Goal: Information Seeking & Learning: Learn about a topic

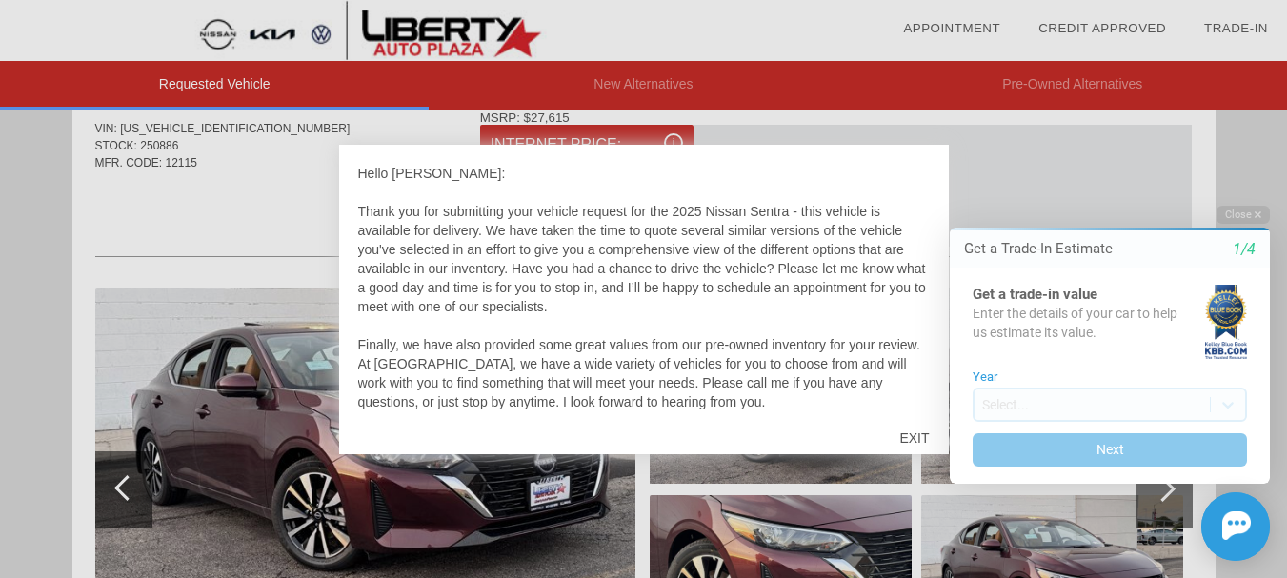
scroll to position [75, 0]
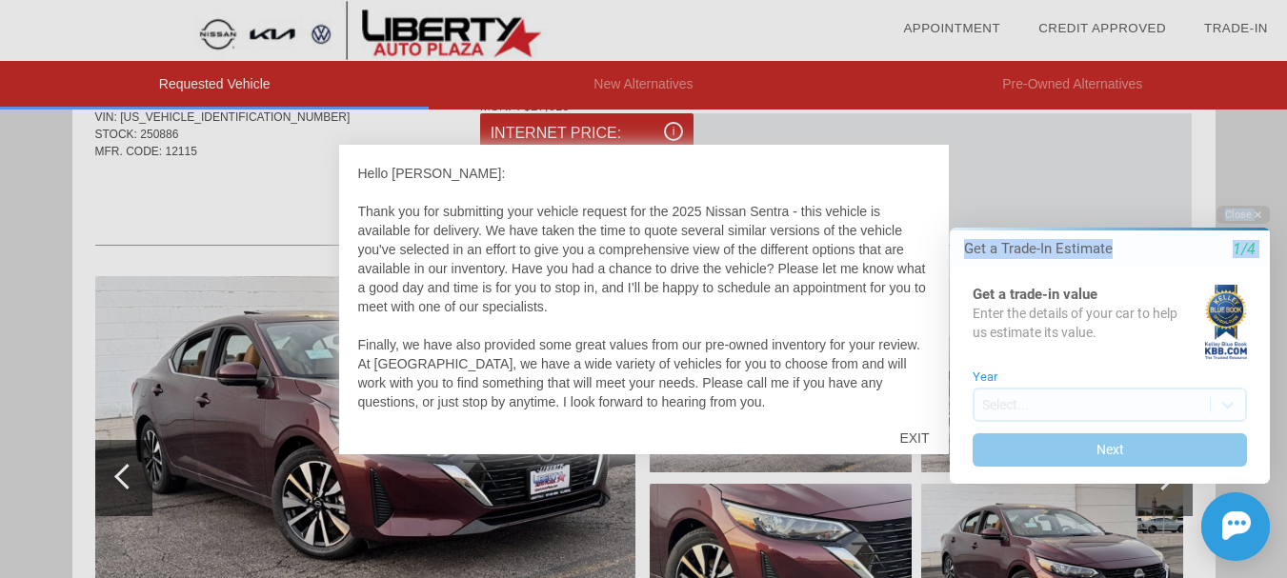
drag, startPoint x: 918, startPoint y: 245, endPoint x: 928, endPoint y: 311, distance: 67.3
click at [927, 189] on html "Welcome! Get a Trade-In Estimate 1/4 Get a trade-in value Enter the details of …" at bounding box center [1098, 189] width 377 height 0
click at [923, 189] on html "Welcome! Get a Trade-In Estimate 1/4 Get a trade-in value Enter the details of …" at bounding box center [1098, 189] width 377 height 0
drag, startPoint x: 923, startPoint y: 360, endPoint x: 1076, endPoint y: 290, distance: 168.4
click at [924, 189] on html "Welcome! Get a Trade-In Estimate 1/4 Get a trade-in value Enter the details of …" at bounding box center [1098, 189] width 377 height 0
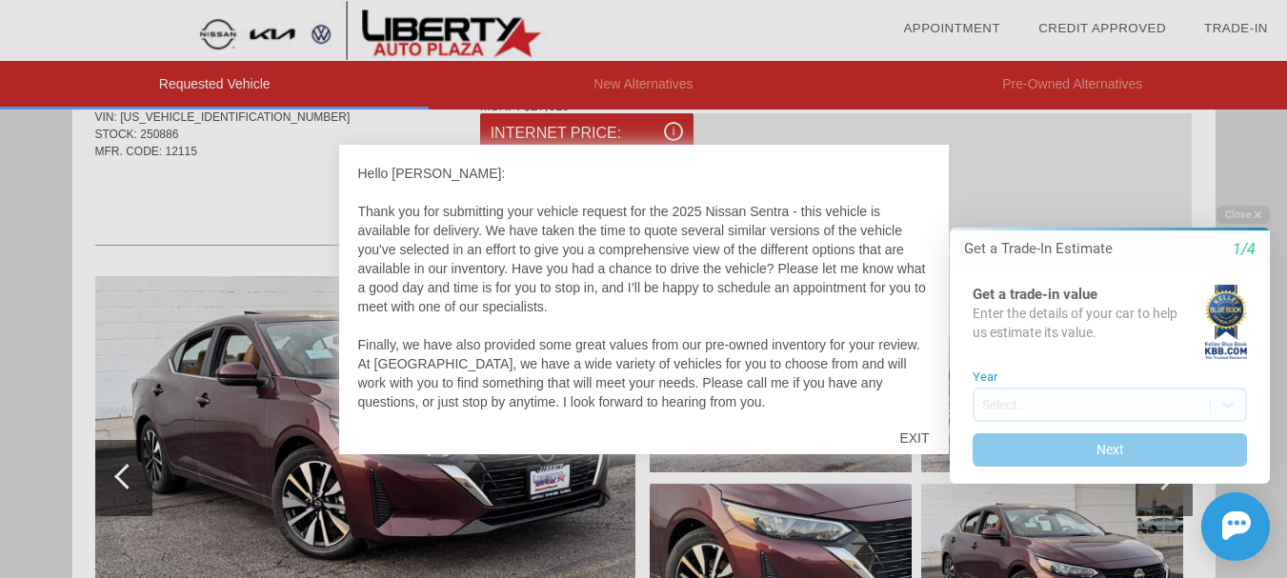
click at [924, 189] on html "Welcome! Get a Trade-In Estimate 1/4 Get a trade-in value Enter the details of …" at bounding box center [1098, 189] width 377 height 0
click at [255, 181] on div at bounding box center [643, 289] width 1287 height 578
click at [1258, 212] on icon "button" at bounding box center [1257, 215] width 7 height 10
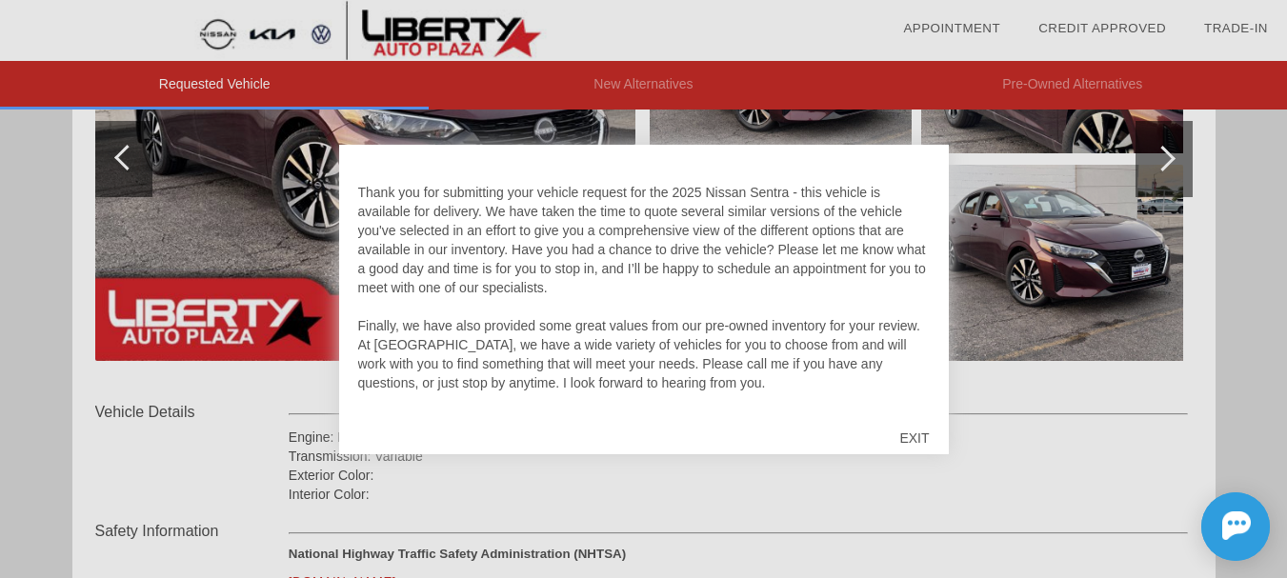
scroll to position [397, 0]
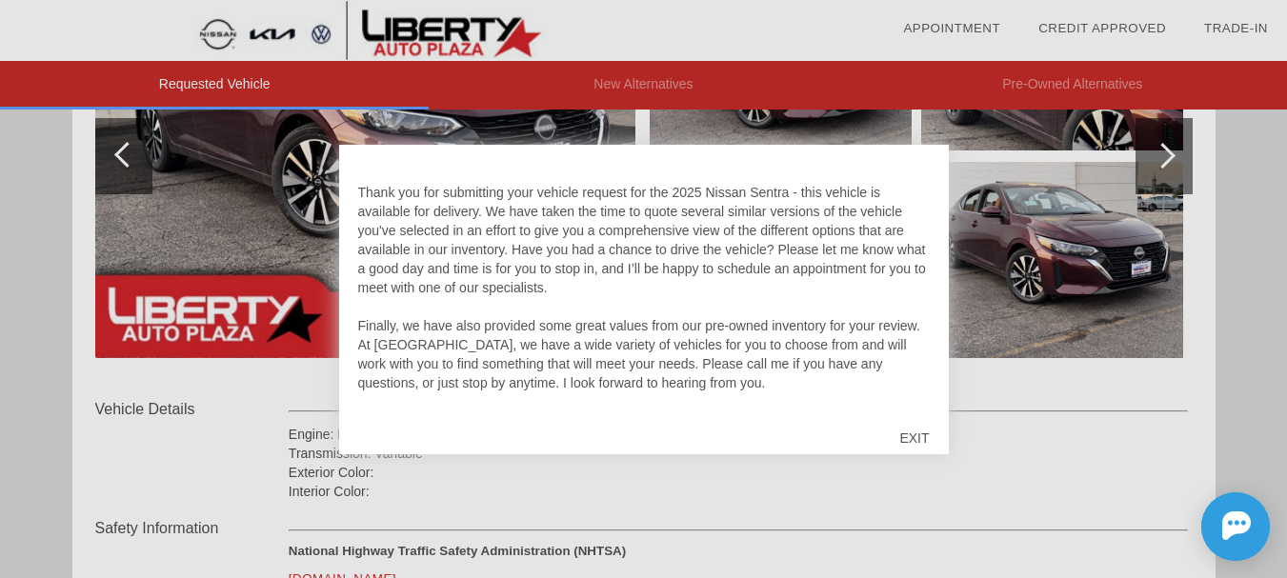
click at [906, 433] on div "EXIT" at bounding box center [914, 438] width 68 height 57
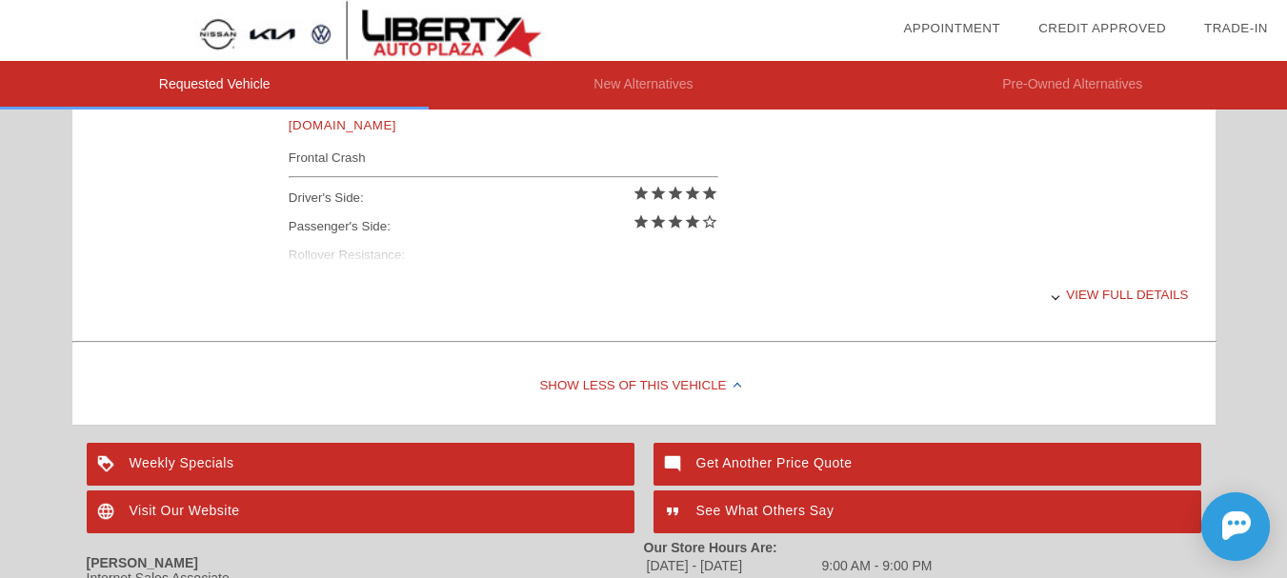
scroll to position [823, 0]
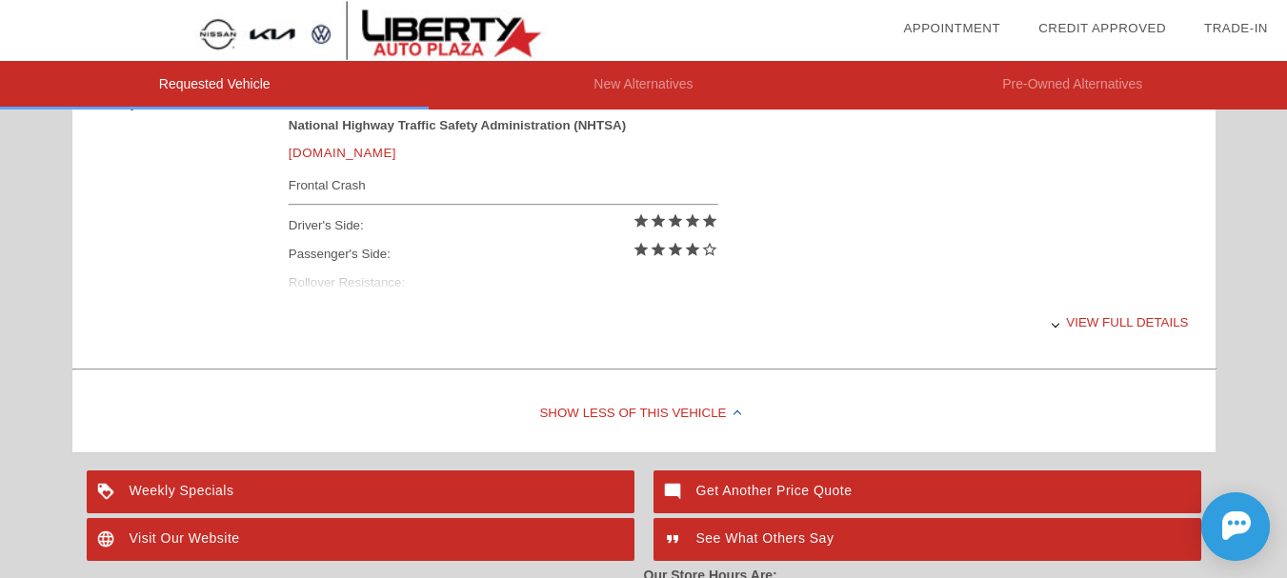
click at [1140, 320] on div "View full details" at bounding box center [739, 322] width 900 height 47
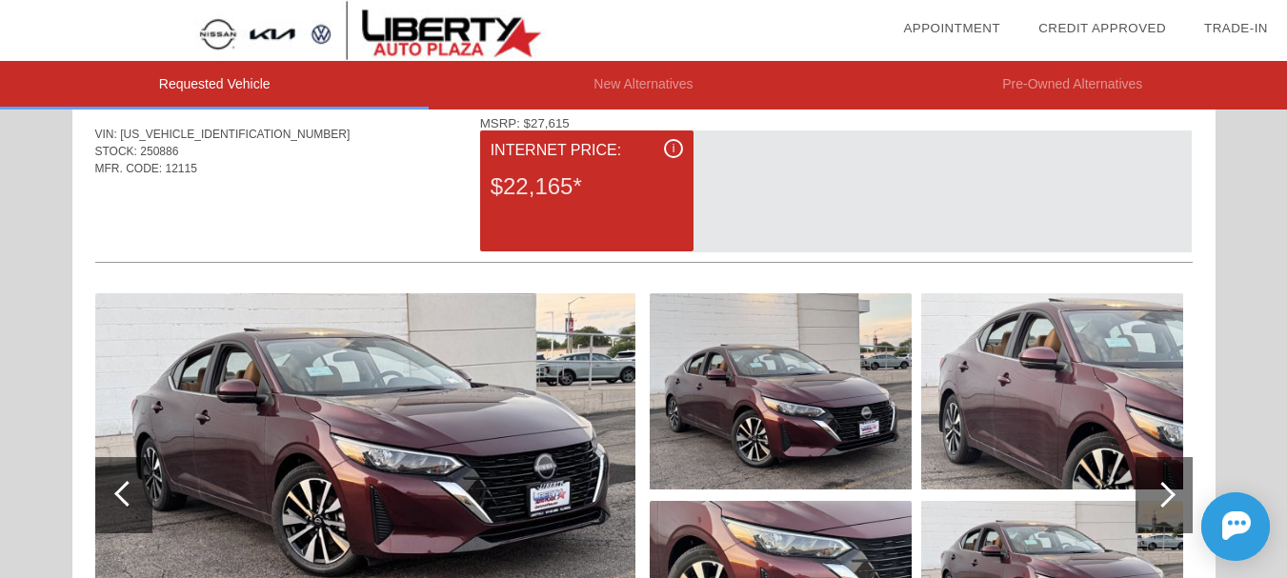
scroll to position [0, 0]
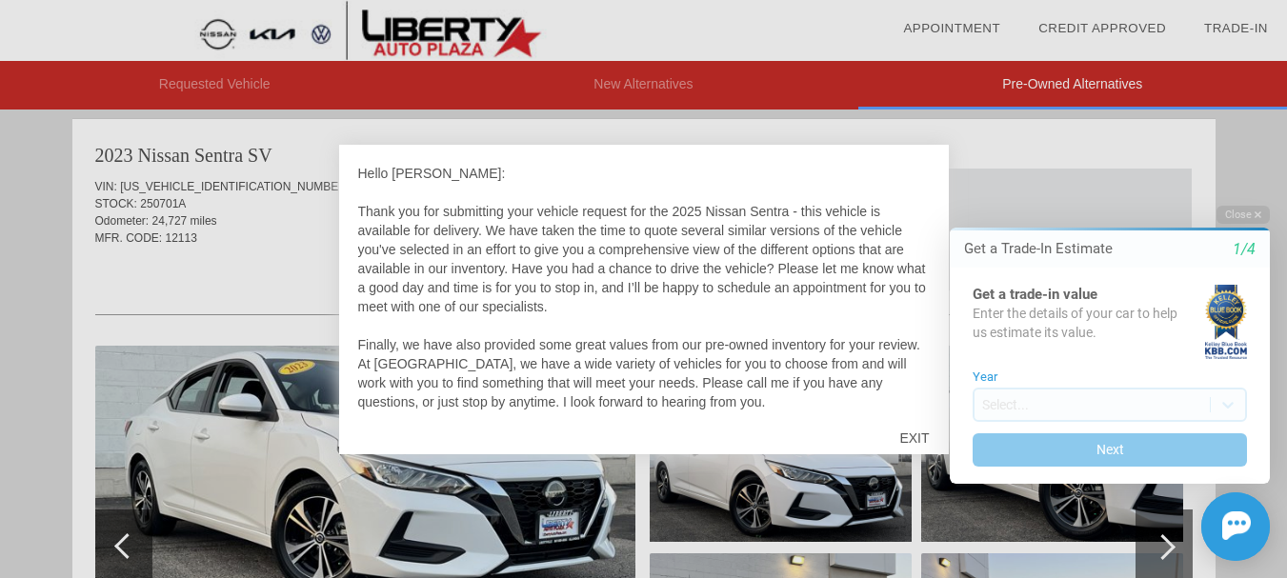
click at [914, 189] on html "Welcome! Get a Trade-In Estimate 1/4 Get a trade-in value Enter the details of …" at bounding box center [1098, 189] width 377 height 0
click at [1253, 210] on button "Close" at bounding box center [1242, 215] width 53 height 18
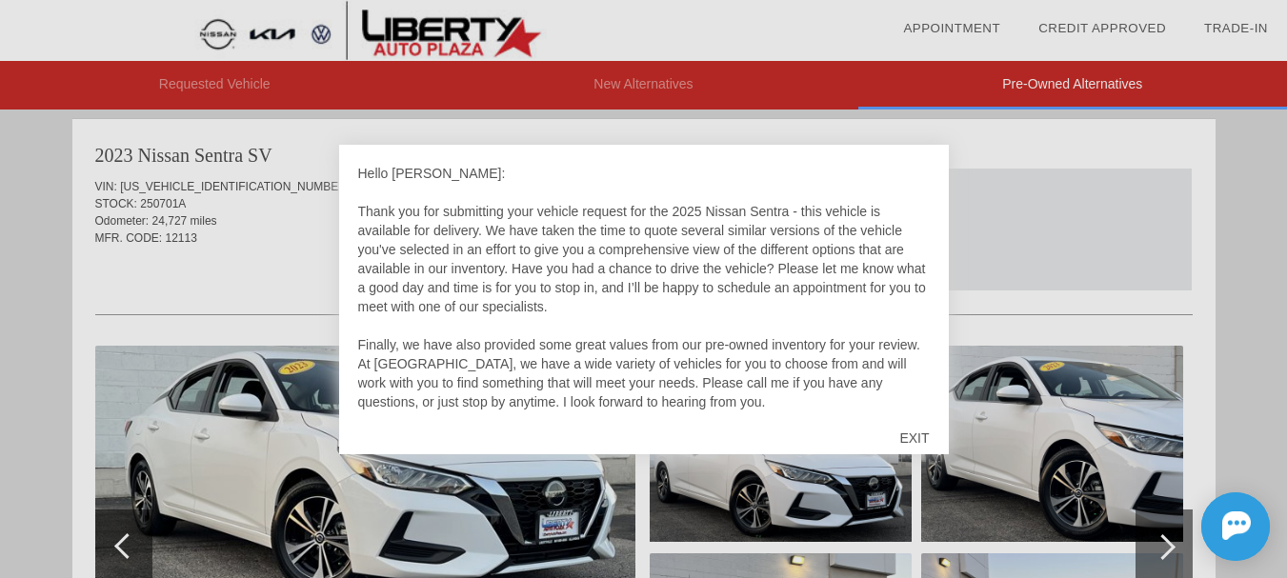
click at [912, 438] on div "EXIT" at bounding box center [914, 438] width 68 height 57
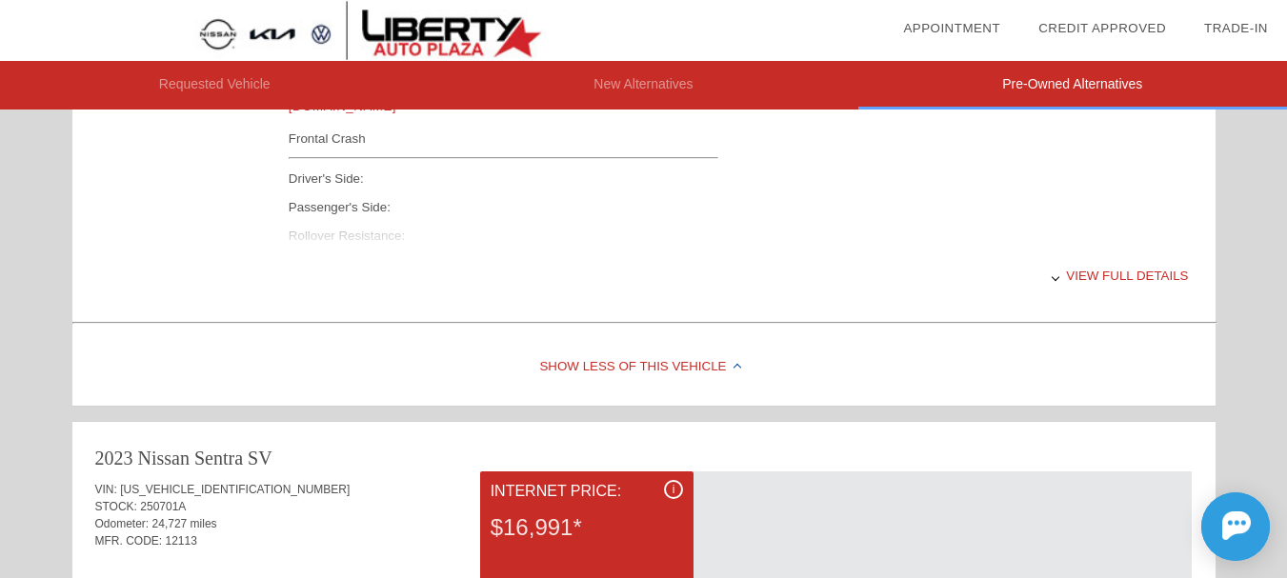
scroll to position [878, 0]
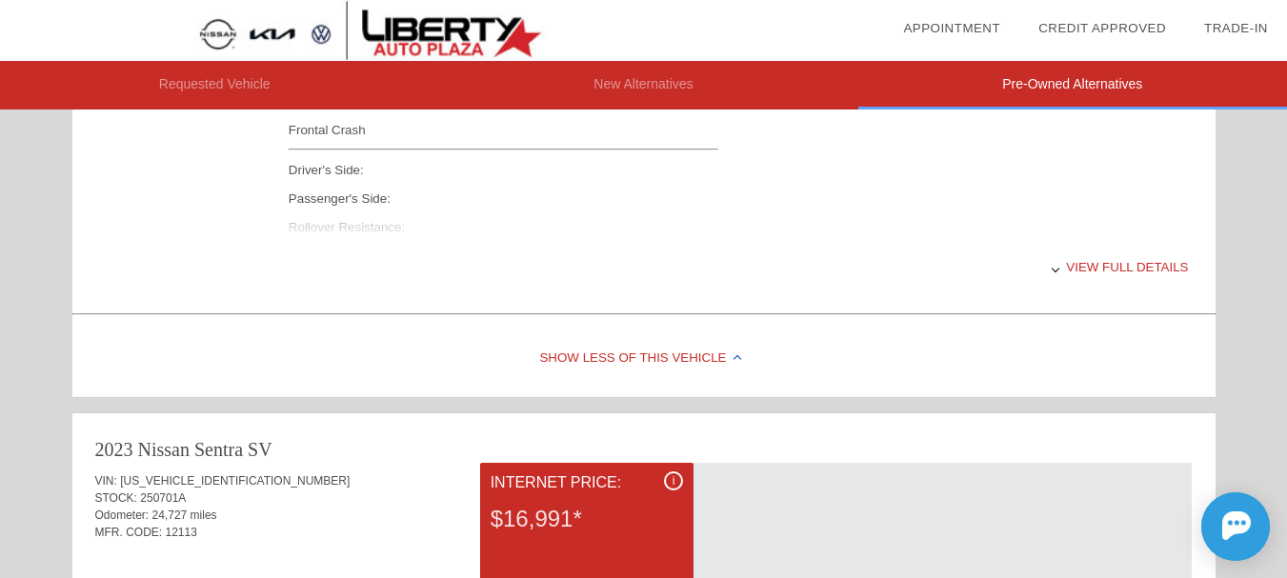
drag, startPoint x: 1290, startPoint y: 158, endPoint x: 1299, endPoint y: 127, distance: 32.8
click at [1146, 261] on div "View full details" at bounding box center [739, 267] width 900 height 47
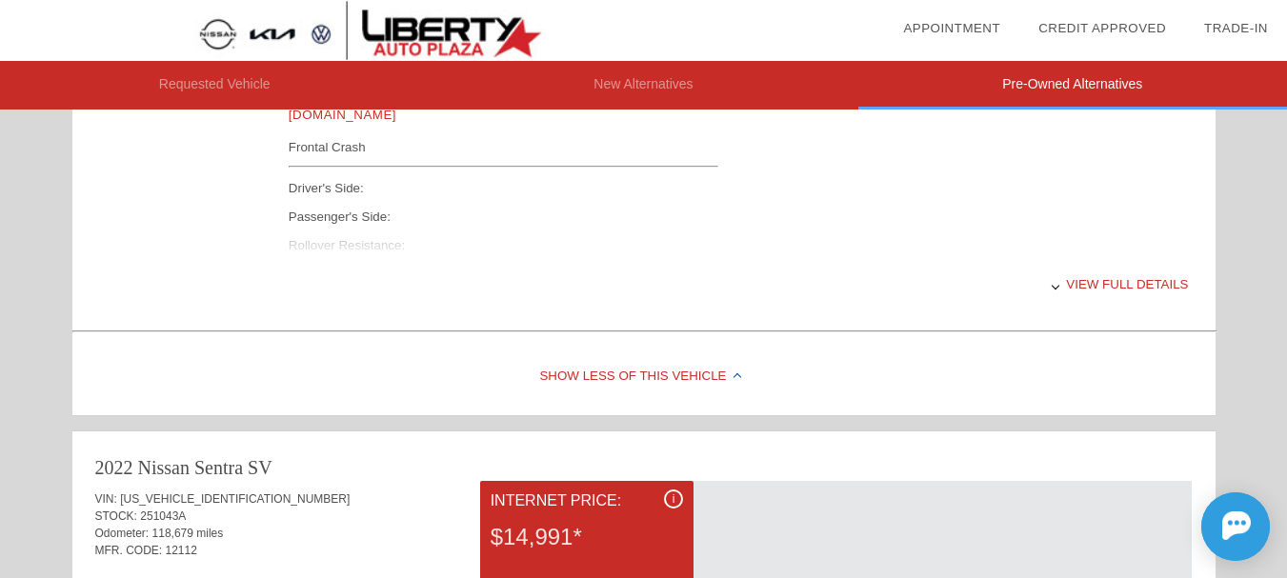
scroll to position [2011, 0]
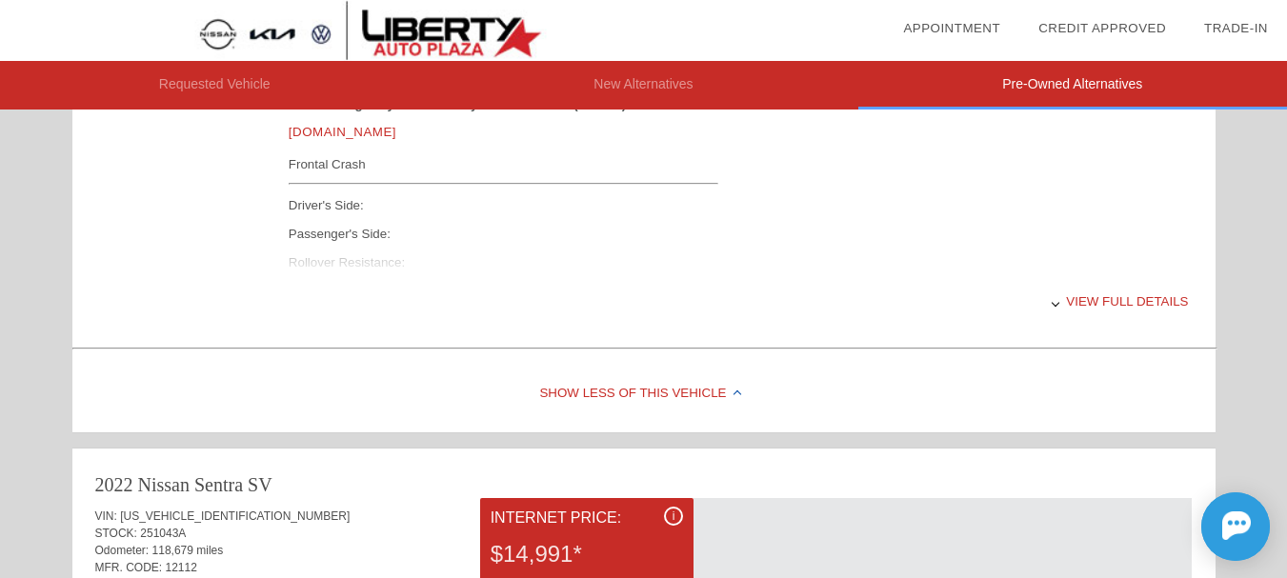
click at [1123, 299] on div "View full details" at bounding box center [739, 301] width 900 height 47
click at [1123, 299] on div "View less details" at bounding box center [739, 301] width 900 height 47
click at [1123, 299] on div "View full details" at bounding box center [739, 301] width 900 height 47
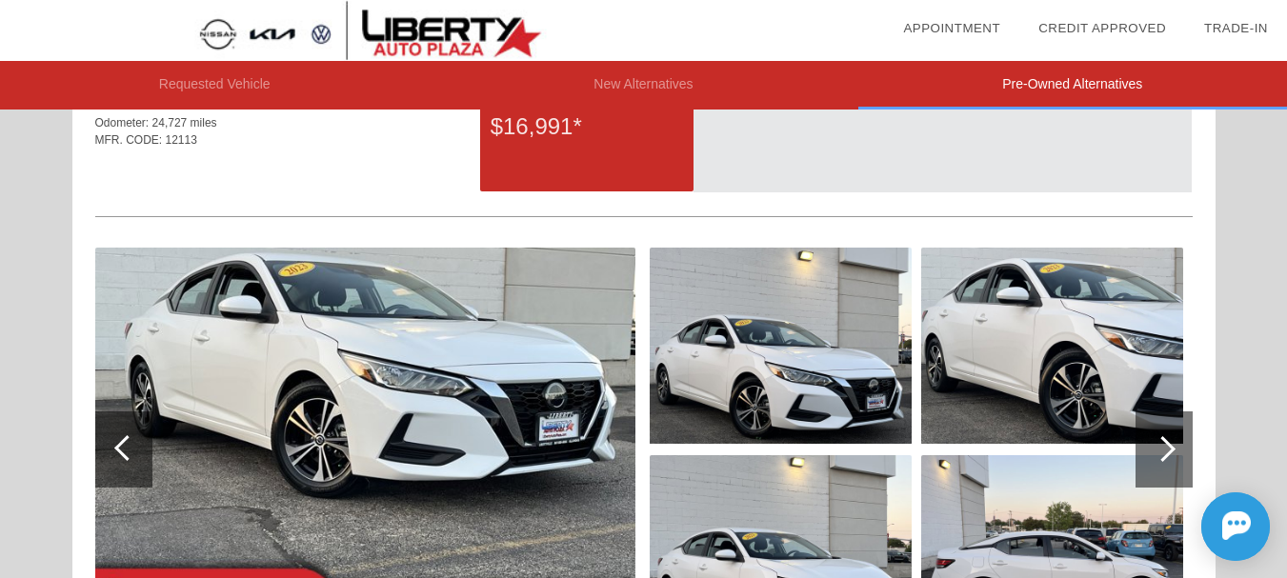
scroll to position [1457, 0]
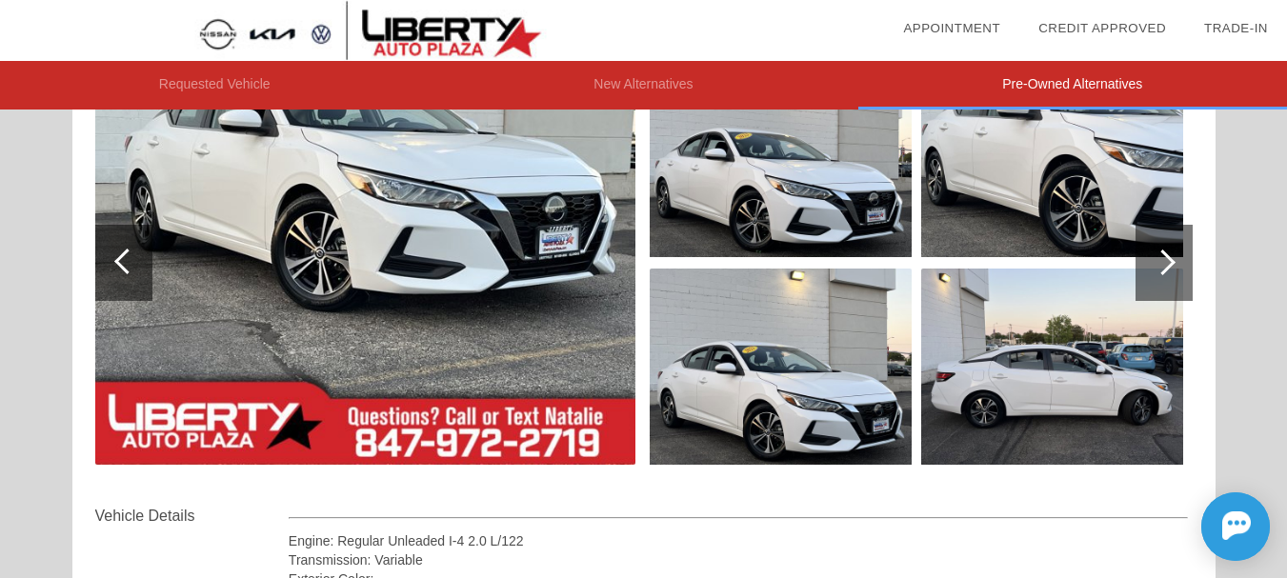
click at [1165, 262] on div at bounding box center [1163, 263] width 26 height 26
click at [1166, 262] on div at bounding box center [1163, 263] width 26 height 26
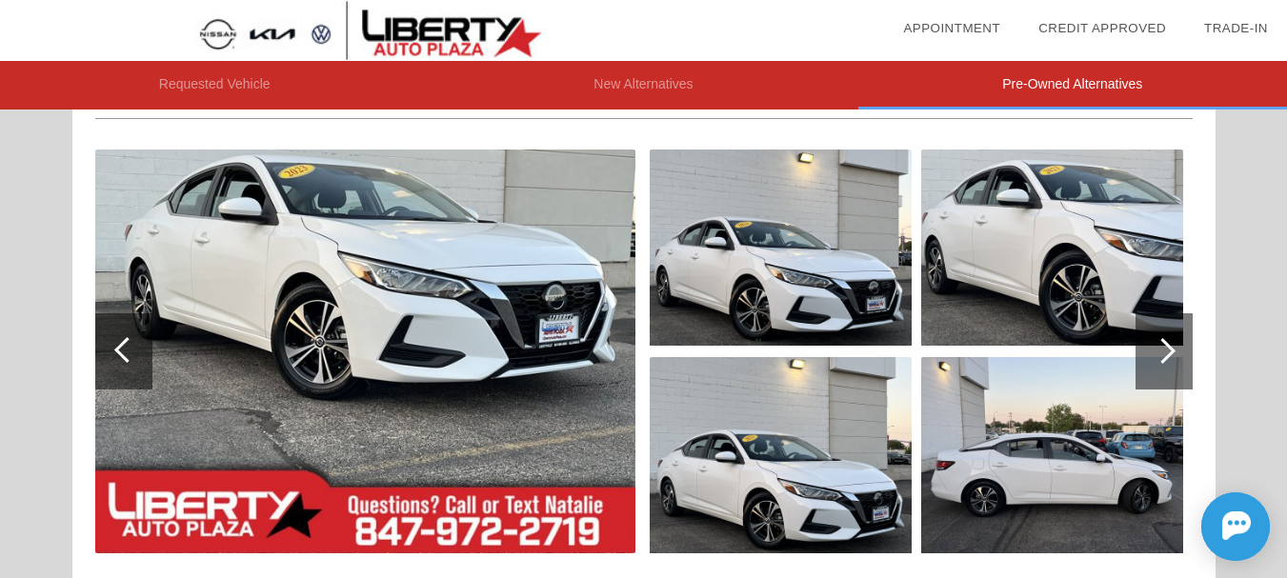
scroll to position [1475, 0]
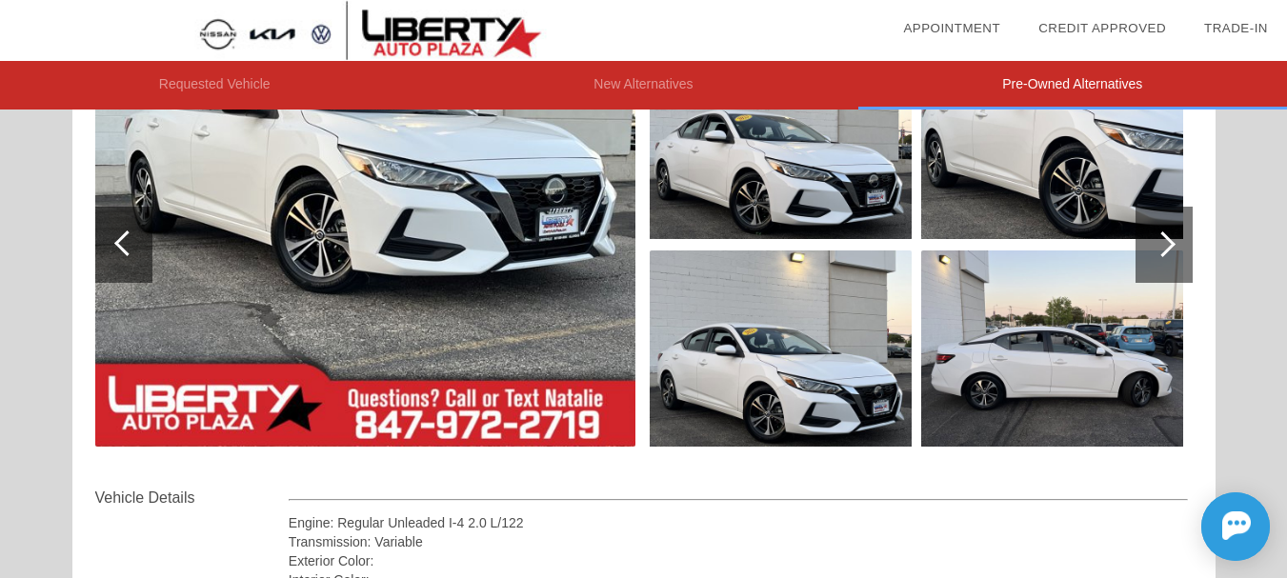
click at [1171, 238] on div at bounding box center [1163, 245] width 57 height 76
click at [890, 258] on img at bounding box center [781, 348] width 262 height 196
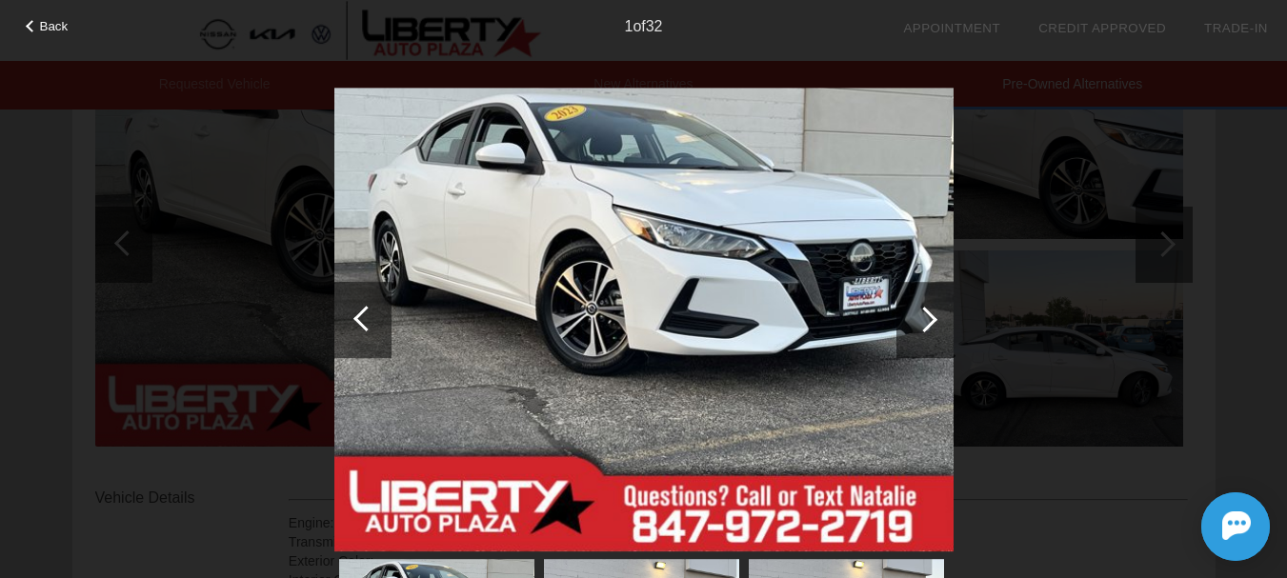
click at [929, 319] on div at bounding box center [924, 320] width 26 height 26
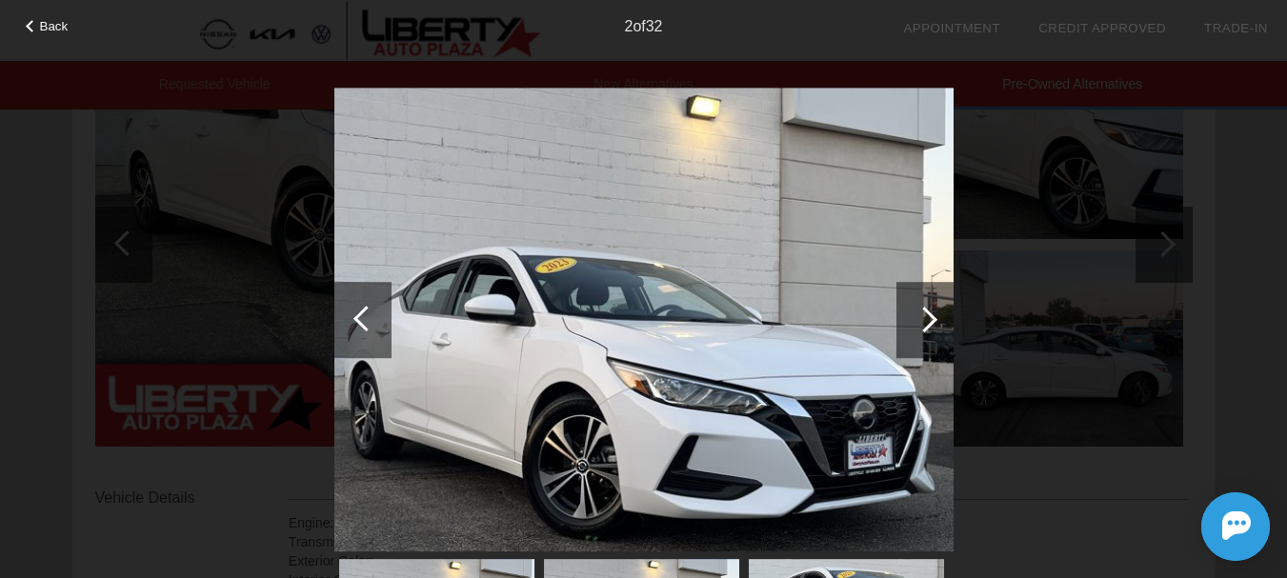
click at [929, 319] on div at bounding box center [924, 320] width 26 height 26
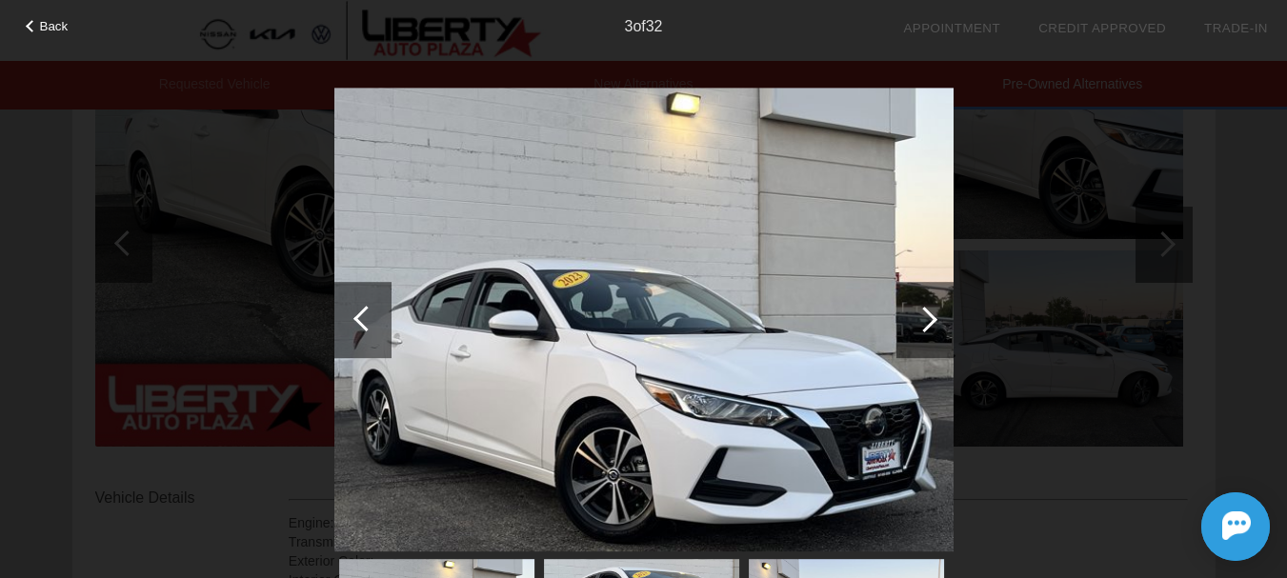
click at [929, 319] on div at bounding box center [924, 320] width 26 height 26
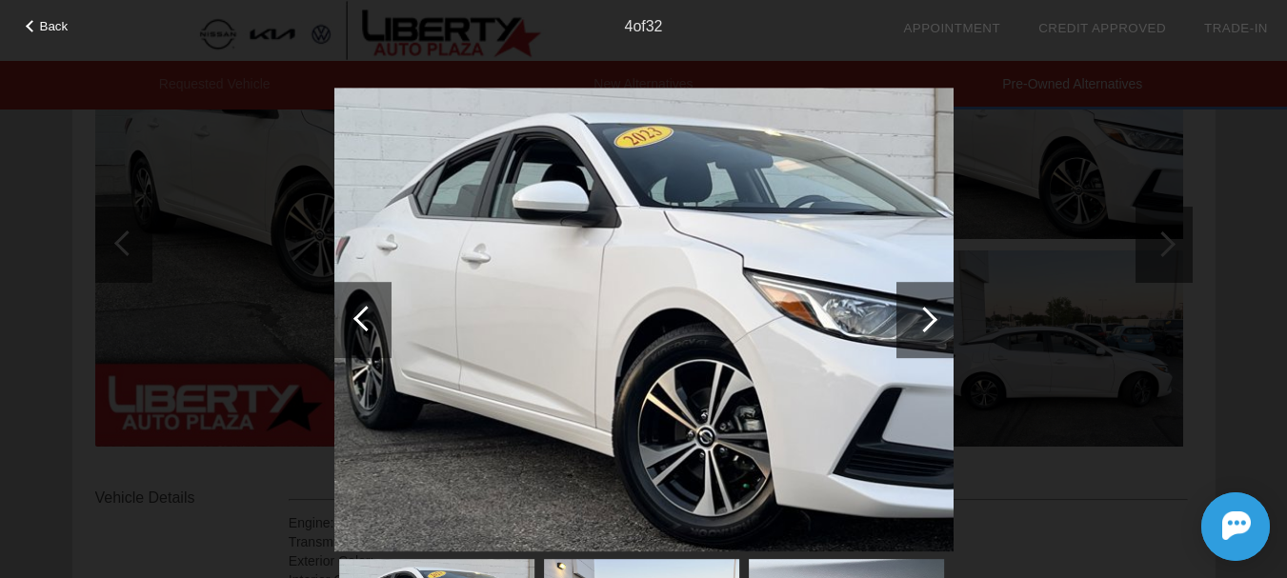
click at [929, 319] on div at bounding box center [924, 320] width 26 height 26
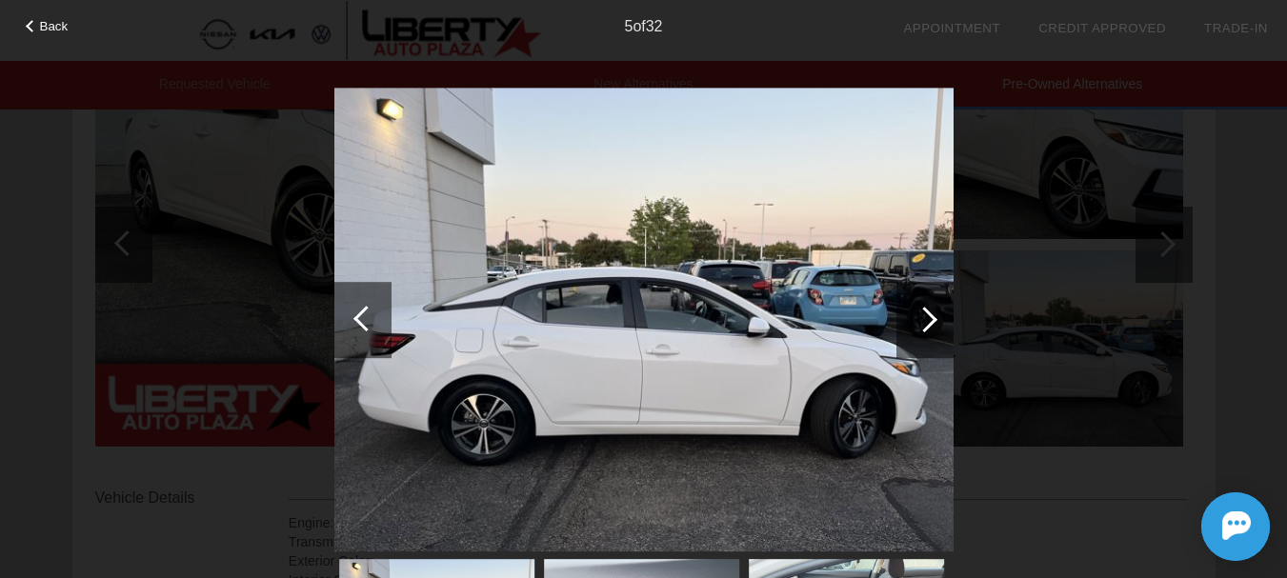
click at [929, 319] on div at bounding box center [924, 320] width 26 height 26
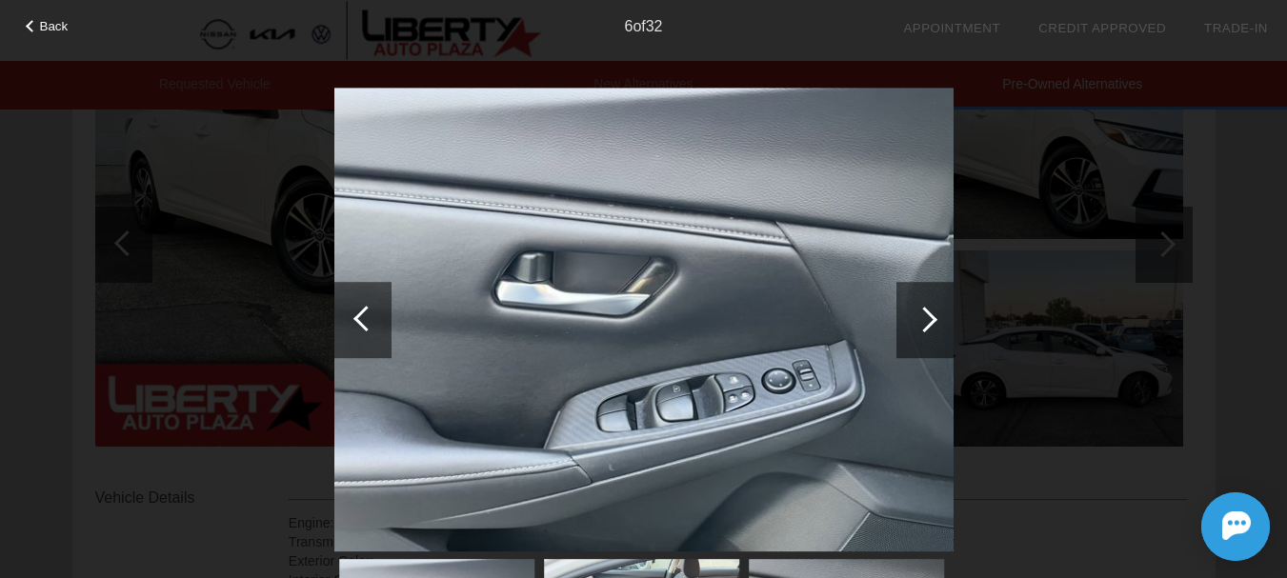
click at [929, 319] on div at bounding box center [924, 320] width 26 height 26
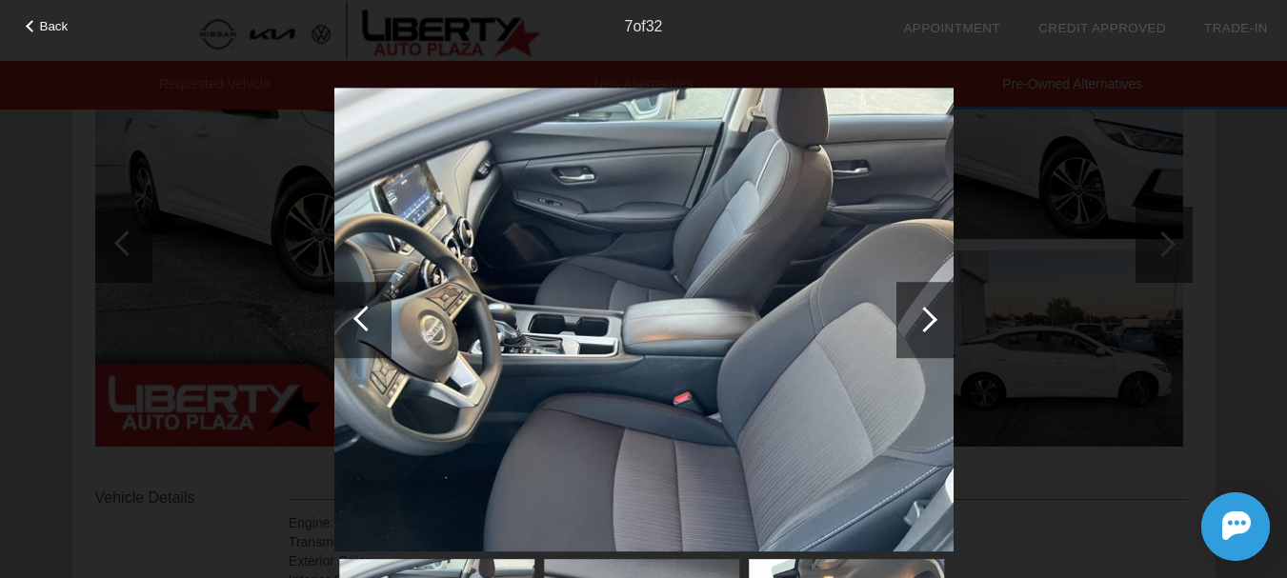
click at [929, 319] on div at bounding box center [924, 320] width 26 height 26
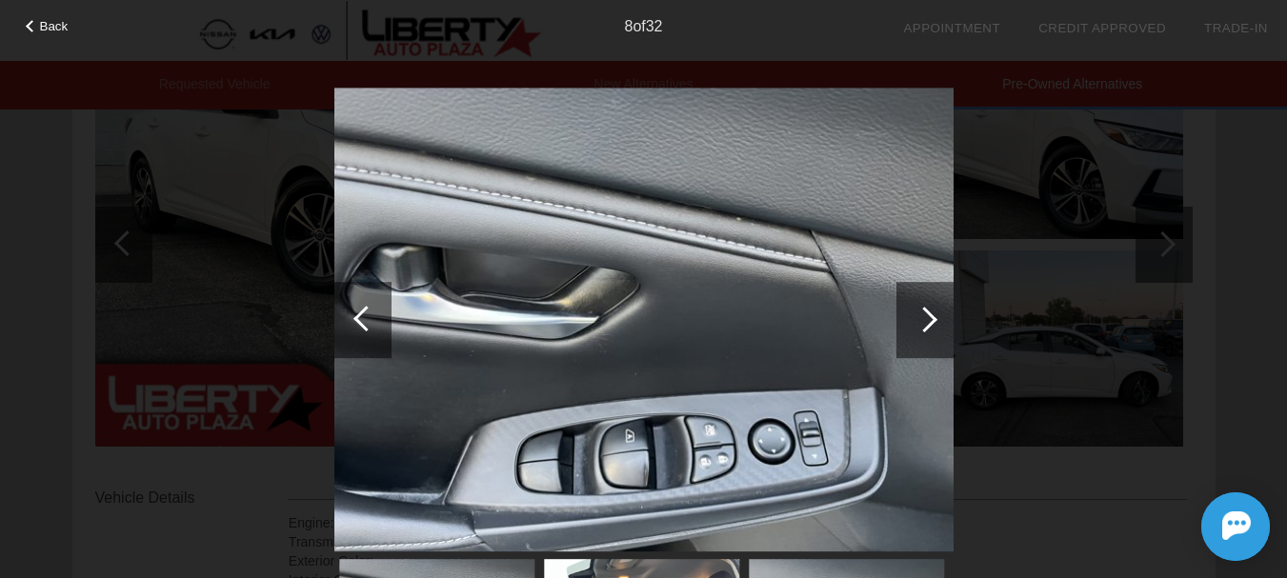
click at [929, 319] on div at bounding box center [924, 320] width 26 height 26
